Goal: Book appointment/travel/reservation

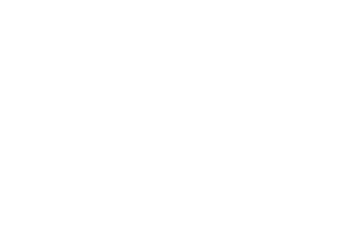
scroll to position [10, 0]
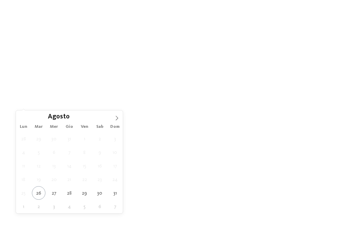
click at [117, 120] on icon at bounding box center [117, 118] width 2 height 5
click at [115, 122] on span at bounding box center [117, 116] width 12 height 12
type div "[DATE]"
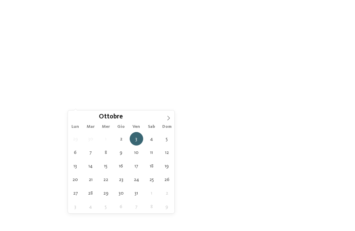
type div "[DATE]"
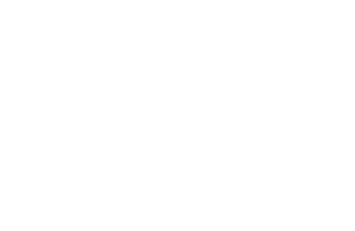
click at [157, 108] on div "Regione" at bounding box center [145, 104] width 50 height 12
click at [221, 119] on div at bounding box center [219, 122] width 7 height 7
click at [222, 133] on div at bounding box center [219, 136] width 7 height 7
click at [215, 102] on div "Merano e dintorni" at bounding box center [177, 109] width 90 height 14
click at [206, 154] on div "accetta" at bounding box center [177, 161] width 90 height 14
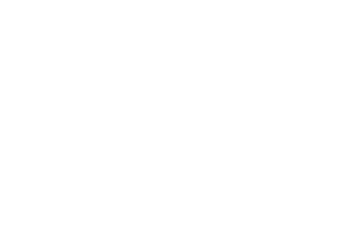
scroll to position [328, 0]
click at [57, 150] on link "Settimana dei bambini – Sussurri del bosco per piccoli esploratori curiosi" at bounding box center [91, 146] width 140 height 17
click at [306, 44] on icon at bounding box center [310, 50] width 15 height 12
click at [312, 32] on div "Partecipate a un breve tour del vino attraverso l'[GEOGRAPHIC_DATA] con [PERSON…" at bounding box center [216, 10] width 235 height 98
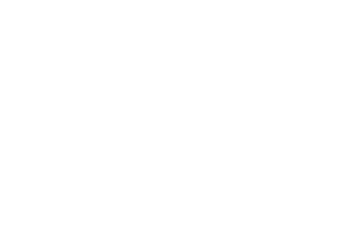
scroll to position [114, 0]
click at [25, 127] on link "Familienhotel Bella Vista ****" at bounding box center [54, 124] width 69 height 5
click at [36, 126] on link "Familienhotel Bella Vista ****" at bounding box center [54, 124] width 69 height 5
click at [340, 29] on icon at bounding box center [341, 26] width 15 height 12
